Goal: Find specific page/section: Find specific page/section

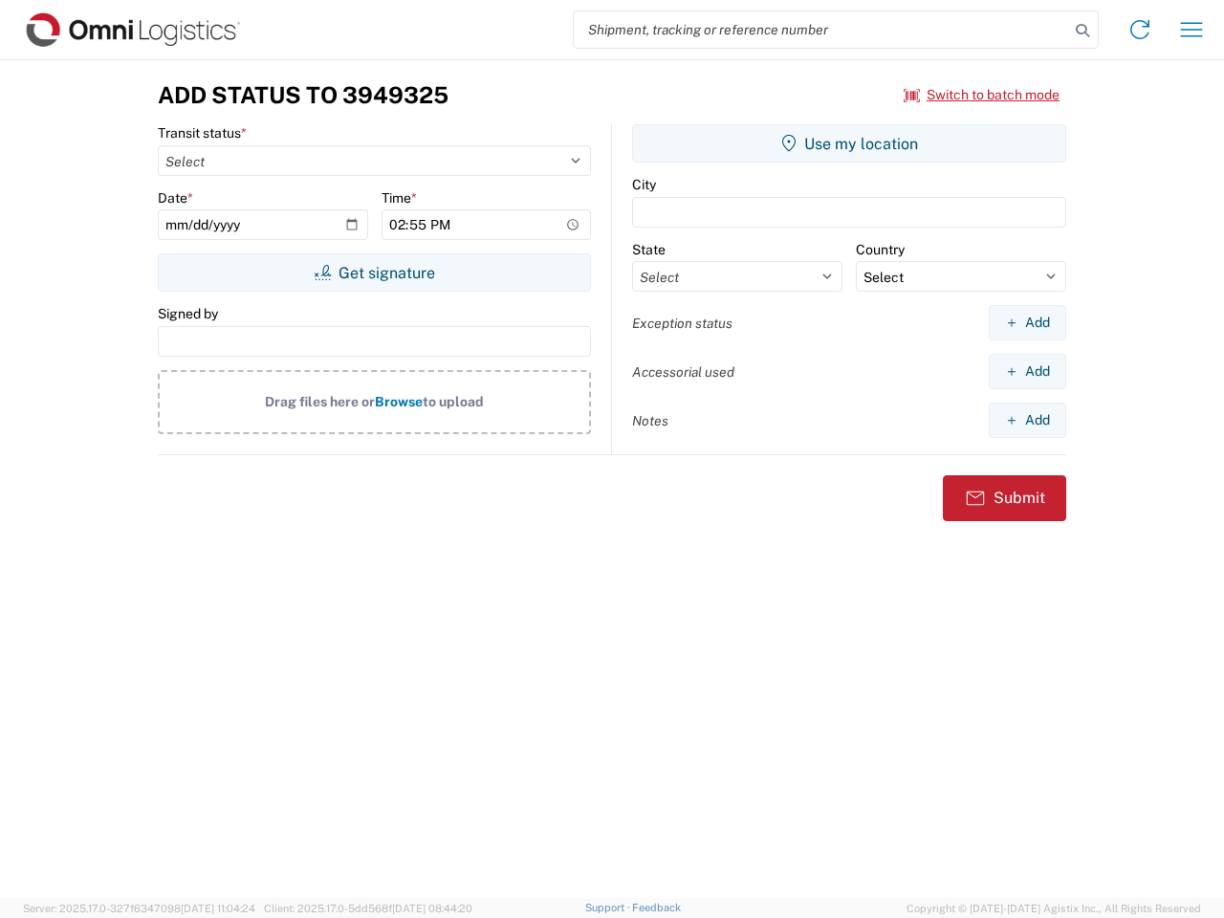
click at [822, 30] on input "search" at bounding box center [822, 29] width 496 height 36
click at [1083, 31] on icon at bounding box center [1083, 30] width 27 height 27
click at [1140, 30] on icon at bounding box center [1140, 29] width 31 height 31
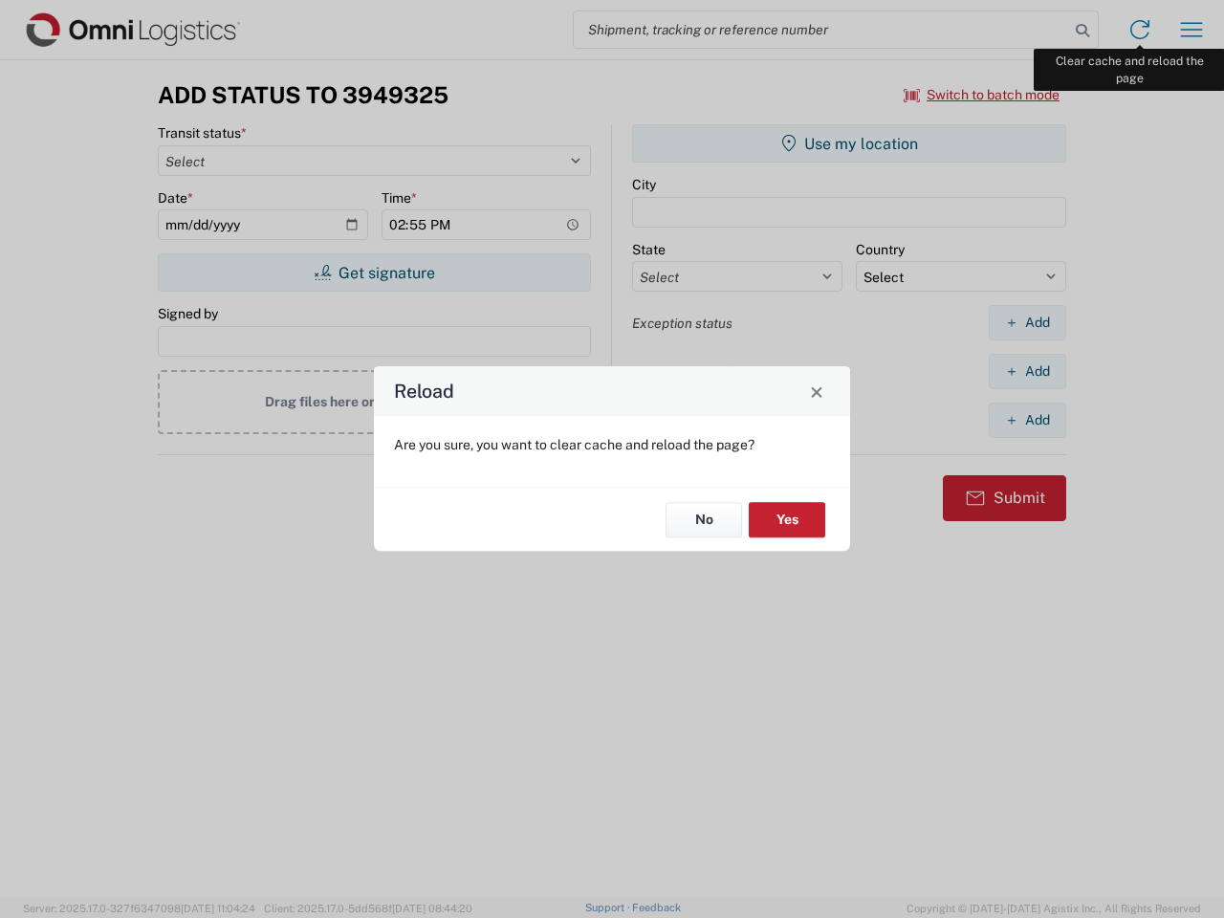
click at [1192, 30] on div "Reload Are you sure, you want to clear cache and reload the page? No Yes" at bounding box center [612, 459] width 1224 height 918
click at [982, 95] on div "Reload Are you sure, you want to clear cache and reload the page? No Yes" at bounding box center [612, 459] width 1224 height 918
click at [374, 273] on div "Reload Are you sure, you want to clear cache and reload the page? No Yes" at bounding box center [612, 459] width 1224 height 918
click at [849, 143] on div "Reload Are you sure, you want to clear cache and reload the page? No Yes" at bounding box center [612, 459] width 1224 height 918
click at [1027, 322] on div "Reload Are you sure, you want to clear cache and reload the page? No Yes" at bounding box center [612, 459] width 1224 height 918
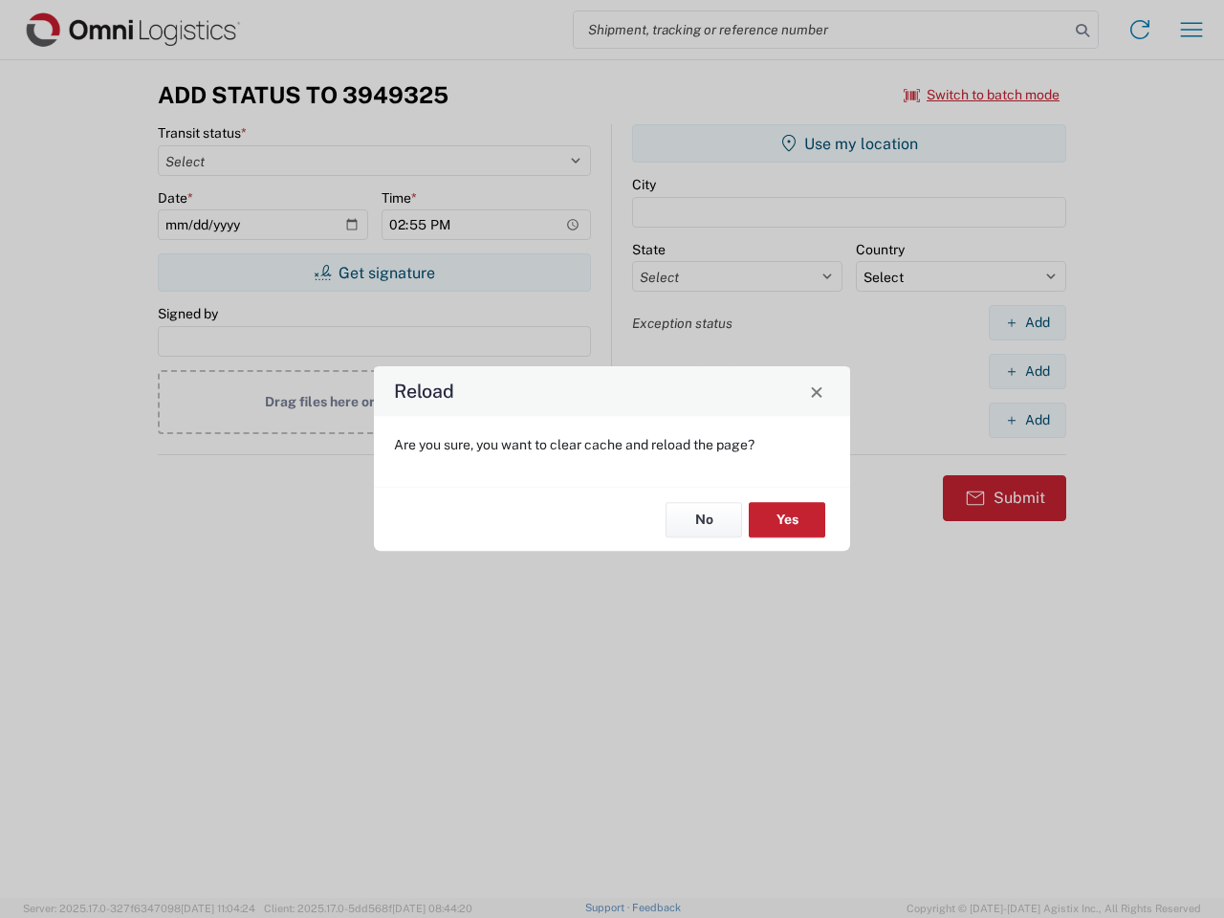
click at [1027, 371] on div "Reload Are you sure, you want to clear cache and reload the page? No Yes" at bounding box center [612, 459] width 1224 height 918
click at [1027, 420] on div "Reload Are you sure, you want to clear cache and reload the page? No Yes" at bounding box center [612, 459] width 1224 height 918
